Goal: Task Accomplishment & Management: Manage account settings

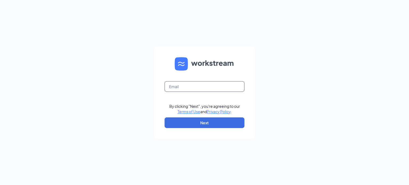
click at [204, 88] on input "text" at bounding box center [205, 86] width 80 height 11
type input "erik.baude@purplecactusllc.com"
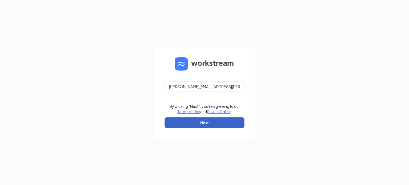
click at [200, 123] on button "Next" at bounding box center [205, 123] width 80 height 11
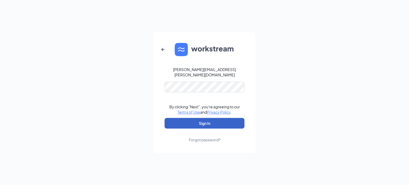
drag, startPoint x: 194, startPoint y: 120, endPoint x: 173, endPoint y: 131, distance: 23.4
click at [194, 120] on button "Sign In" at bounding box center [205, 123] width 80 height 11
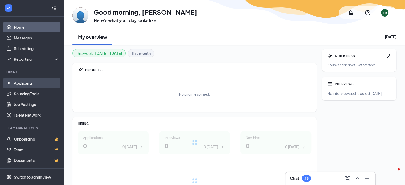
click at [26, 84] on link "Applicants" at bounding box center [37, 83] width 46 height 11
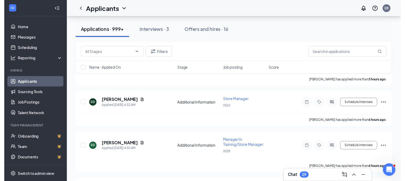
scroll to position [347, 0]
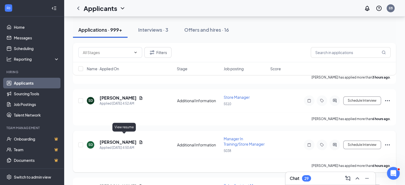
click at [139, 140] on icon "Document" at bounding box center [141, 142] width 4 height 4
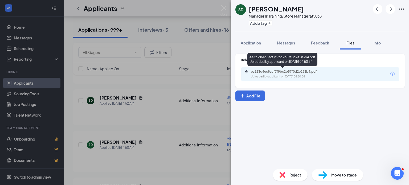
click at [264, 77] on div "Uploaded by applicant on [DATE] 04:50:34" at bounding box center [291, 77] width 80 height 4
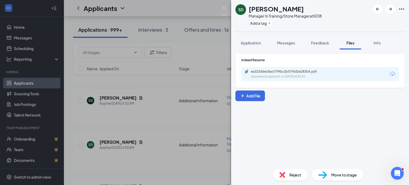
click at [168, 117] on div "SD [PERSON_NAME] Manager In Training/Store Manager at 5038 Add a tag Applicatio…" at bounding box center [204, 92] width 409 height 185
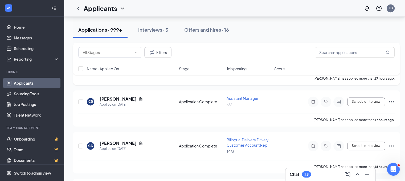
scroll to position [800, 0]
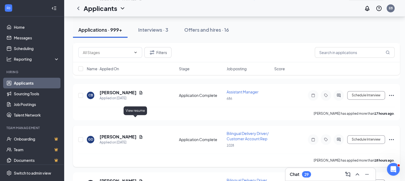
click at [139, 135] on icon "Document" at bounding box center [141, 137] width 4 height 4
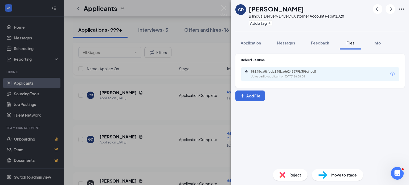
click at [271, 77] on div "Uploaded by applicant on [DATE] 16:38:04" at bounding box center [291, 77] width 80 height 4
click at [203, 101] on div "GD [PERSON_NAME] Bilingual Delivery Driver/ Customer Account Rep at 1028 Add a …" at bounding box center [204, 92] width 409 height 185
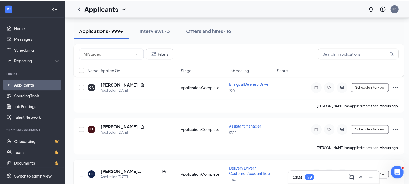
scroll to position [923, 0]
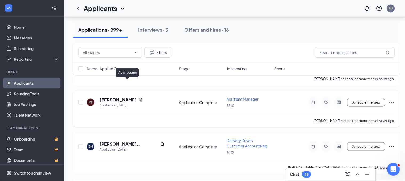
click at [139, 98] on icon "Document" at bounding box center [141, 100] width 4 height 4
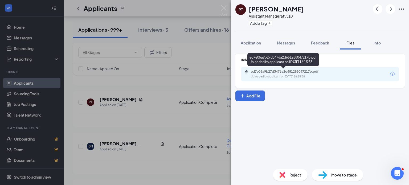
click at [277, 71] on div "ed7e05a9b27d3476a2d651288047217b.pdf" at bounding box center [288, 72] width 75 height 4
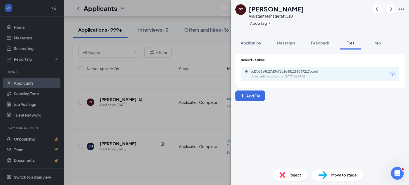
click at [197, 93] on div "PT [PERSON_NAME] Assistant Manager at 5510 Add a tag Application Messages Feedb…" at bounding box center [204, 92] width 409 height 185
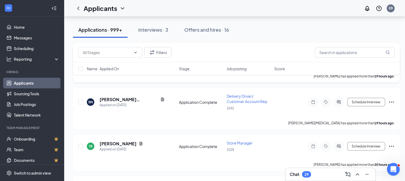
scroll to position [1003, 0]
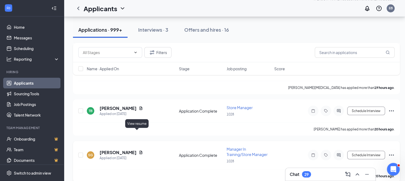
click at [139, 150] on icon "Document" at bounding box center [141, 152] width 4 height 4
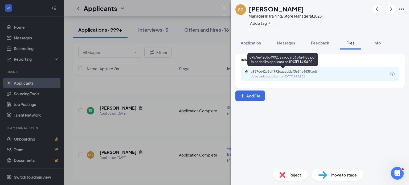
click at [270, 71] on div "c957ee42c8d4992caaaddaf3654a4435.pdf" at bounding box center [288, 72] width 75 height 4
click at [203, 115] on div "SG [PERSON_NAME] Manager In Training/Store Manager at 1028 Add a tag Applicatio…" at bounding box center [204, 92] width 409 height 185
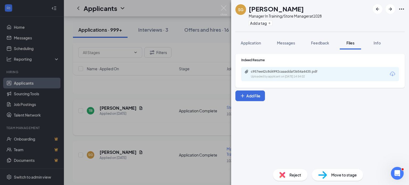
click at [203, 122] on div "[PERSON_NAME] has applied more than 20 hours ago ." at bounding box center [236, 128] width 317 height 13
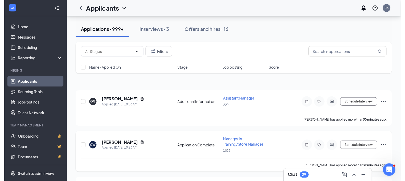
scroll to position [80, 0]
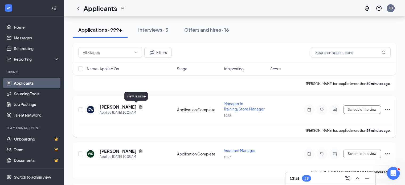
click at [140, 105] on icon "Document" at bounding box center [141, 106] width 3 height 3
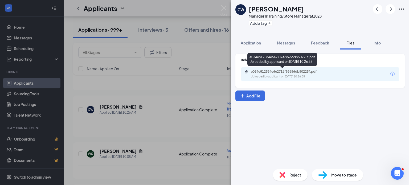
click at [256, 74] on div "e034e812584e6e2716f88656db50225f.pdf Uploaded by applicant on [DATE] 10:26:35" at bounding box center [288, 74] width 86 height 9
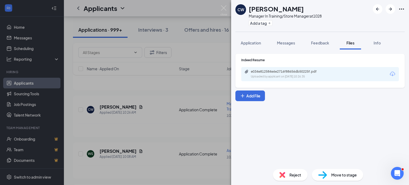
click at [157, 78] on div "CW [PERSON_NAME] Manager In Training/Store Manager at 1028 Add a tag Applicatio…" at bounding box center [204, 92] width 409 height 185
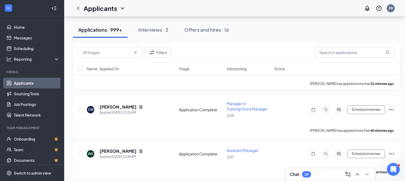
click at [157, 82] on div "[PERSON_NAME] has applied more than 31 minutes ago ." at bounding box center [236, 83] width 317 height 13
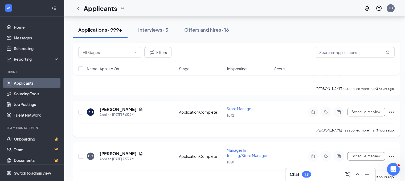
scroll to position [213, 0]
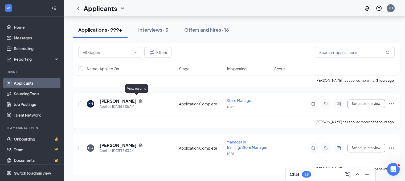
click at [140, 99] on icon "Document" at bounding box center [141, 100] width 3 height 3
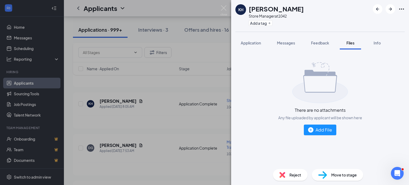
click at [188, 84] on div "[PERSON_NAME] [PERSON_NAME] Store Manager at 1042 Add a tag Application Message…" at bounding box center [204, 92] width 409 height 185
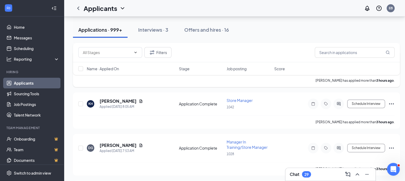
drag, startPoint x: 274, startPoint y: 77, endPoint x: 243, endPoint y: 85, distance: 32.1
click at [274, 77] on div "Filters Name · Applied On Stage Job posting Score" at bounding box center [236, 62] width 327 height 38
drag, startPoint x: 135, startPoint y: 97, endPoint x: 151, endPoint y: 101, distance: 15.7
click at [139, 99] on icon "Document" at bounding box center [141, 101] width 4 height 4
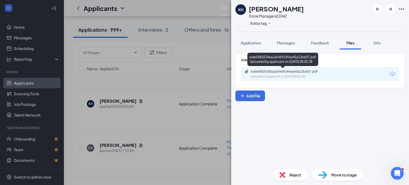
click at [283, 75] on div "Uploaded by applicant on [DATE] 08:05:38" at bounding box center [291, 77] width 80 height 4
click at [293, 74] on div "bde5482034ba1ef4691966a45a12b607.pdf Uploaded by applicant on [DATE] 08:05:38" at bounding box center [288, 74] width 86 height 9
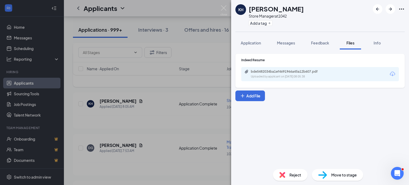
drag, startPoint x: 181, startPoint y: 81, endPoint x: 176, endPoint y: 83, distance: 4.7
click at [180, 81] on div "[PERSON_NAME] [PERSON_NAME] Store Manager at 1042 Add a tag Application Message…" at bounding box center [204, 92] width 409 height 185
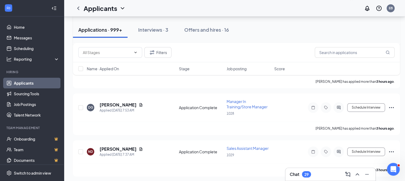
scroll to position [267, 0]
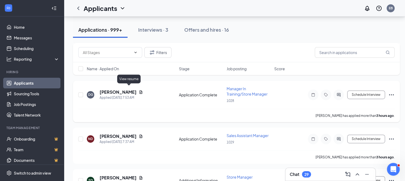
click at [139, 90] on icon "Document" at bounding box center [141, 92] width 4 height 4
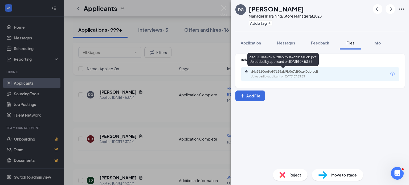
click at [263, 67] on div "d4c5310ee9b97628ab9b0e7df0ca40cb.pdf Uploaded by applicant on [DATE] 07:53:53" at bounding box center [283, 60] width 71 height 15
click at [263, 74] on div "d4c5310ee9b97628ab9b0e7df0ca40cb.pdf Uploaded by applicant on [DATE] 07:53:53" at bounding box center [288, 74] width 86 height 9
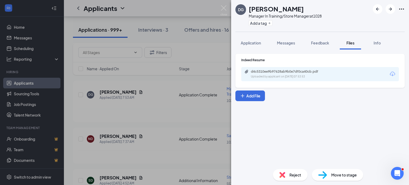
click at [154, 109] on div "DG [PERSON_NAME] Manager In Training/Store Manager at 1028 Add a tag Applicatio…" at bounding box center [204, 92] width 409 height 185
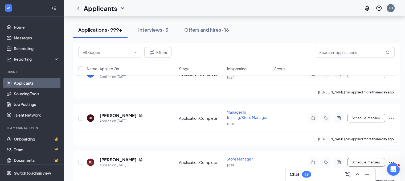
scroll to position [1360, 0]
